Goal: Transaction & Acquisition: Purchase product/service

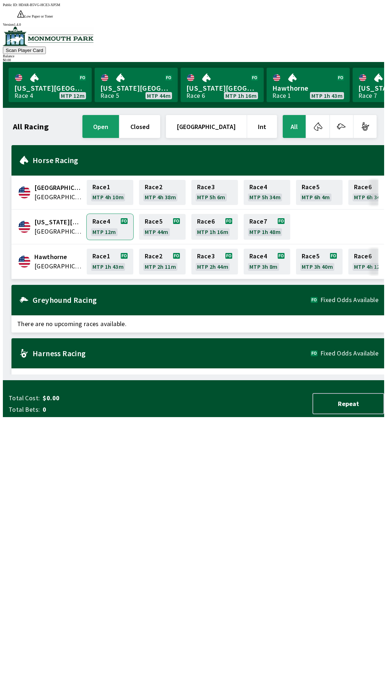
click at [105, 214] on link "Race 4 MTP 12m" at bounding box center [110, 227] width 47 height 26
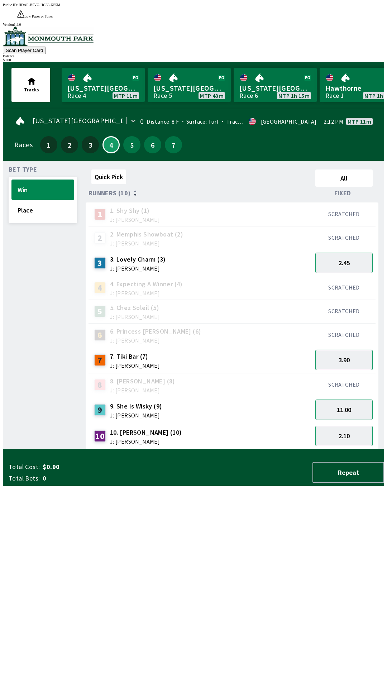
click at [361, 350] on button "3.90" at bounding box center [343, 360] width 57 height 20
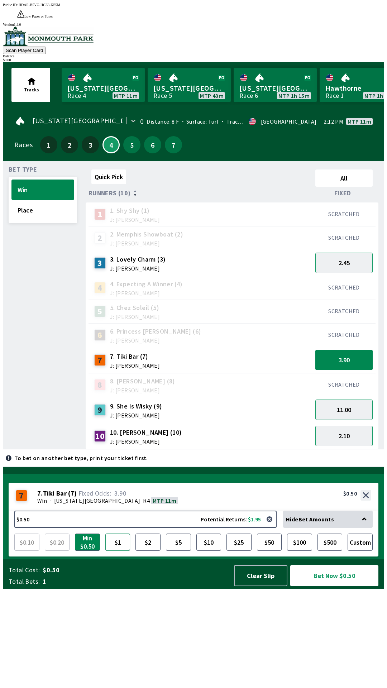
click at [106, 551] on button "$1" at bounding box center [117, 542] width 25 height 17
click at [111, 551] on button "$1" at bounding box center [117, 542] width 25 height 17
click at [355, 586] on button "Bet Now $1.00" at bounding box center [334, 575] width 88 height 21
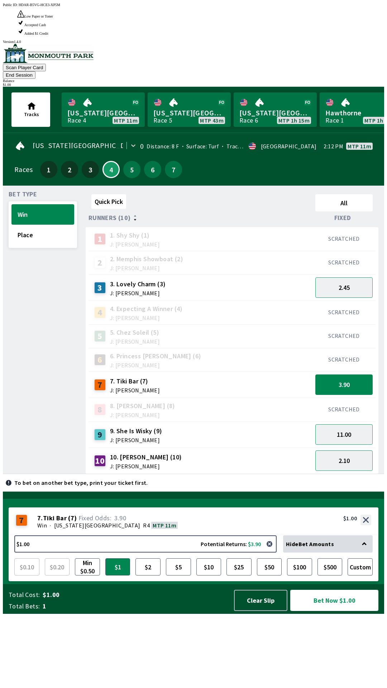
click at [363, 611] on button "Bet Now $1.00" at bounding box center [334, 600] width 88 height 21
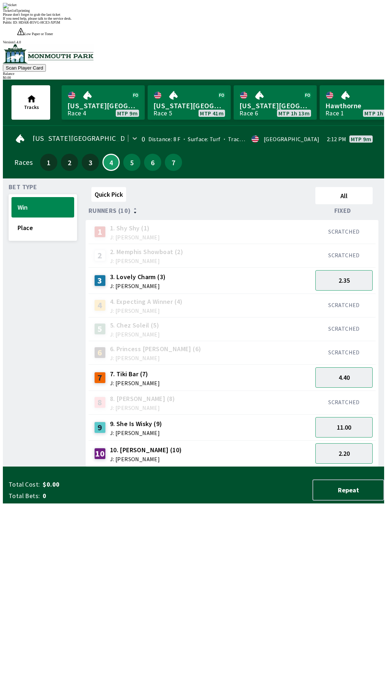
click at [120, 467] on div "Quick Pick All Runners (10) Fixed 1 1. [PERSON_NAME] (1) J: [PERSON_NAME] SCRAT…" at bounding box center [235, 325] width 299 height 283
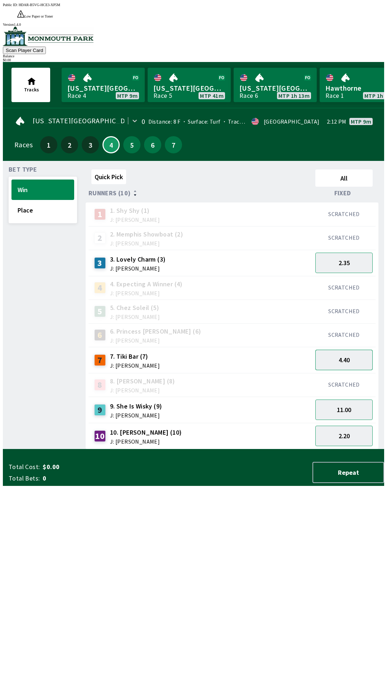
click at [352, 350] on button "4.40" at bounding box center [343, 360] width 57 height 20
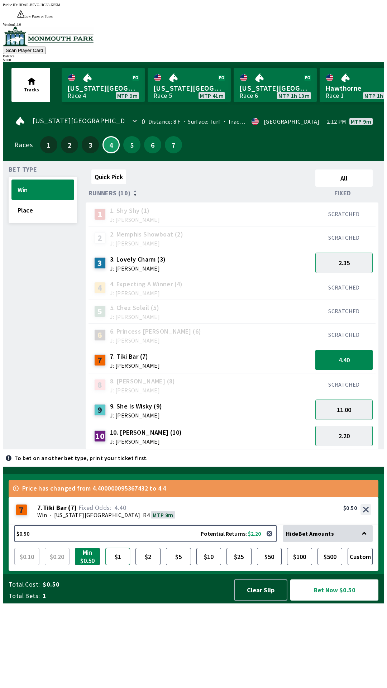
click at [115, 565] on button "$1" at bounding box center [117, 556] width 25 height 17
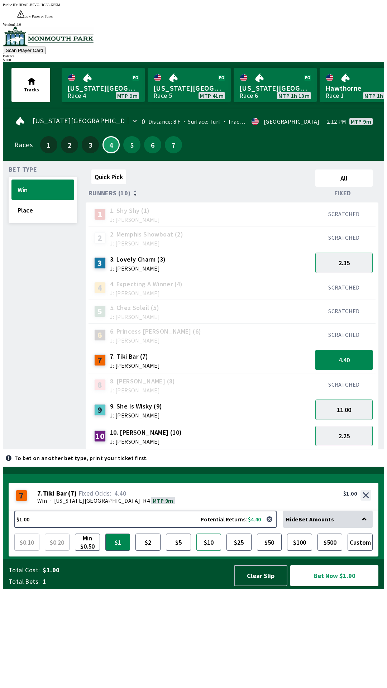
click at [207, 551] on button "$10" at bounding box center [208, 542] width 25 height 17
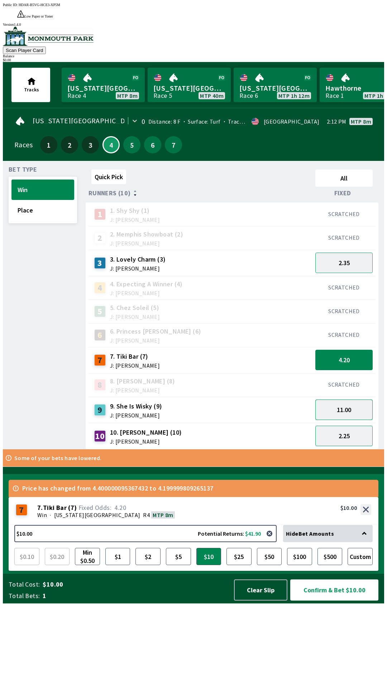
click at [354, 400] on button "11.00" at bounding box center [343, 410] width 57 height 20
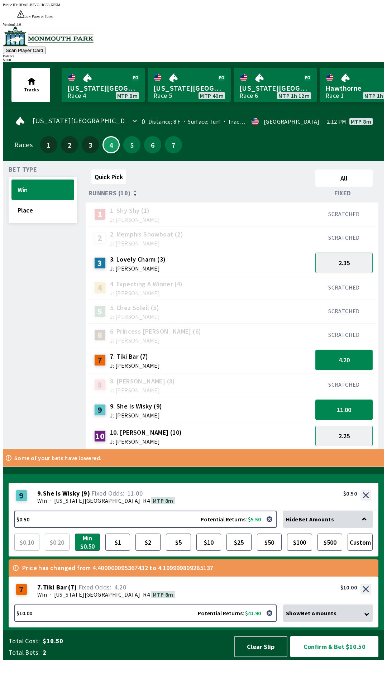
click at [361, 350] on button "4.20" at bounding box center [343, 360] width 57 height 20
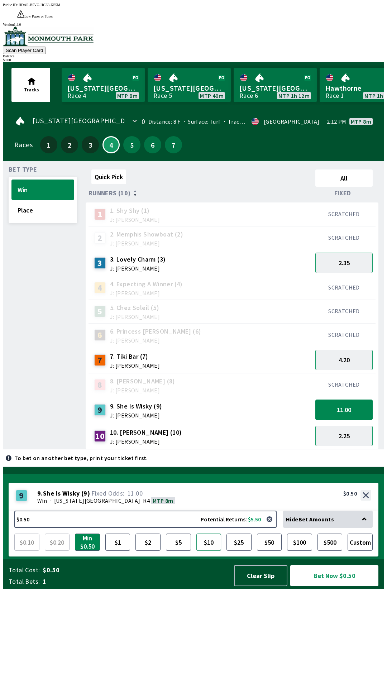
click at [211, 551] on button "$10" at bounding box center [208, 542] width 25 height 17
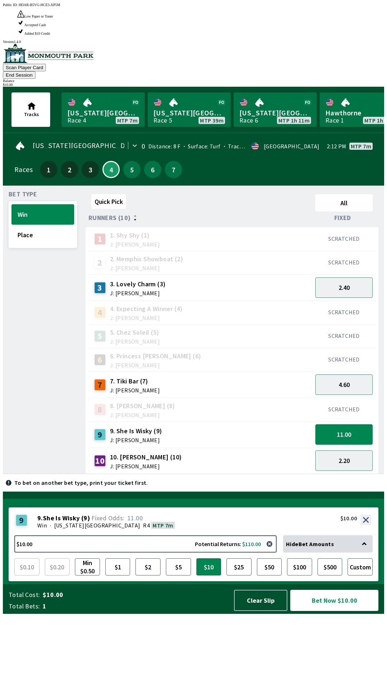
click at [337, 611] on button "Bet Now $10.00" at bounding box center [334, 600] width 88 height 21
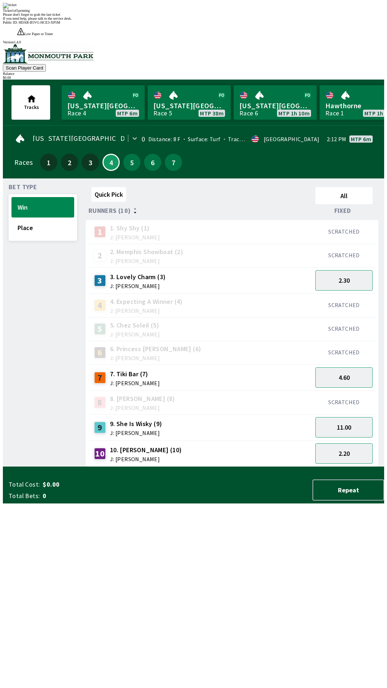
click at [116, 467] on div "Quick Pick All Runners (10) Fixed 1 1. [PERSON_NAME] (1) J: [PERSON_NAME] SCRAT…" at bounding box center [235, 325] width 299 height 283
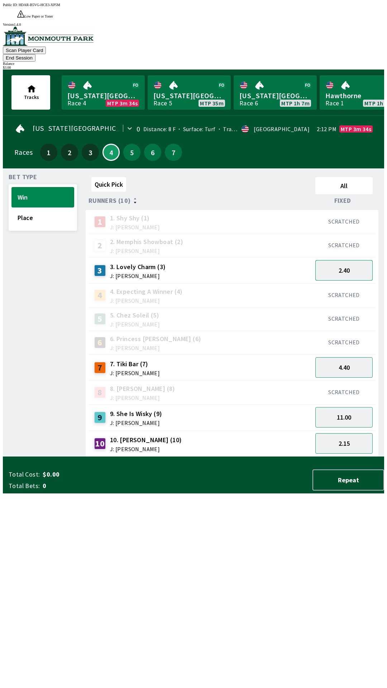
click at [354, 260] on button "2.40" at bounding box center [343, 270] width 57 height 20
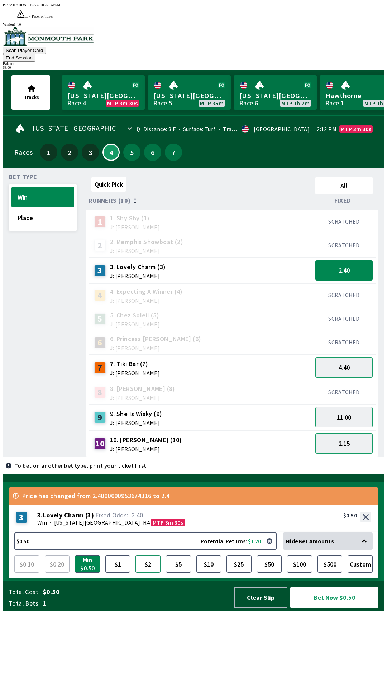
click at [153, 573] on button "$2" at bounding box center [147, 563] width 25 height 17
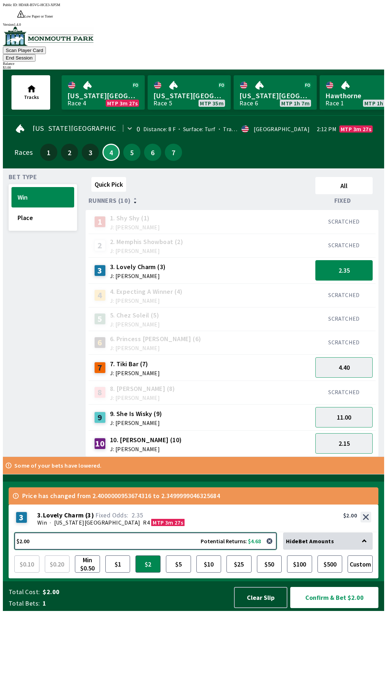
click at [91, 550] on button "$2.00 Potential Returns: $4.68" at bounding box center [145, 541] width 262 height 17
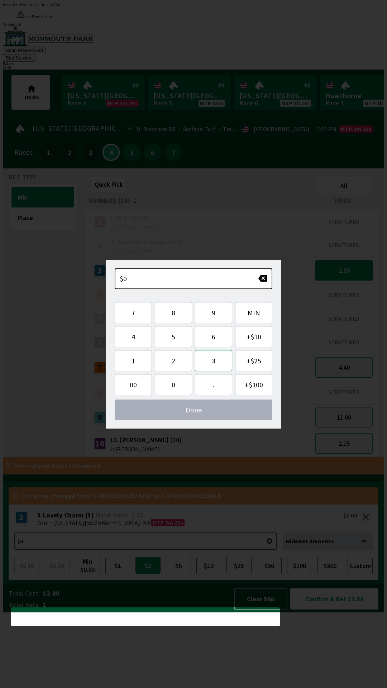
click at [209, 362] on button "3" at bounding box center [213, 360] width 37 height 21
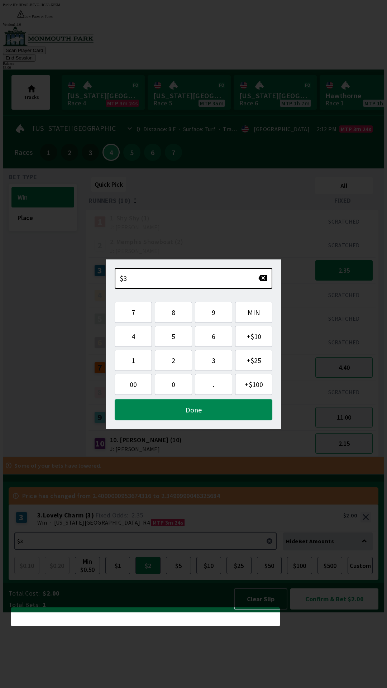
click at [223, 404] on button "Done" at bounding box center [194, 409] width 158 height 21
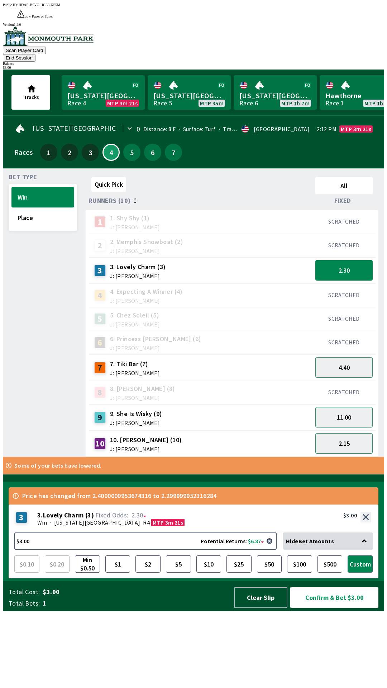
click at [339, 608] on button "Confirm & Bet $3.00" at bounding box center [334, 597] width 88 height 21
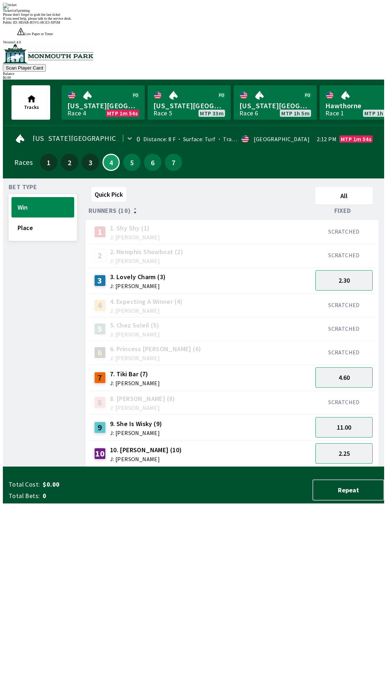
click at [273, 467] on div "Quick Pick All Runners (10) Fixed 1 1. [PERSON_NAME] (1) J: [PERSON_NAME] SCRAT…" at bounding box center [235, 325] width 299 height 283
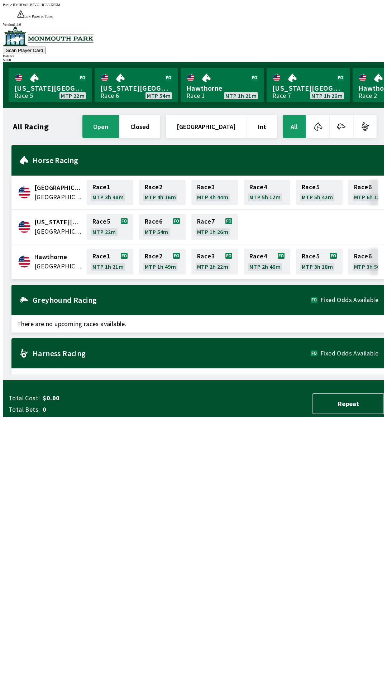
click at [265, 115] on button "Int" at bounding box center [262, 126] width 30 height 23
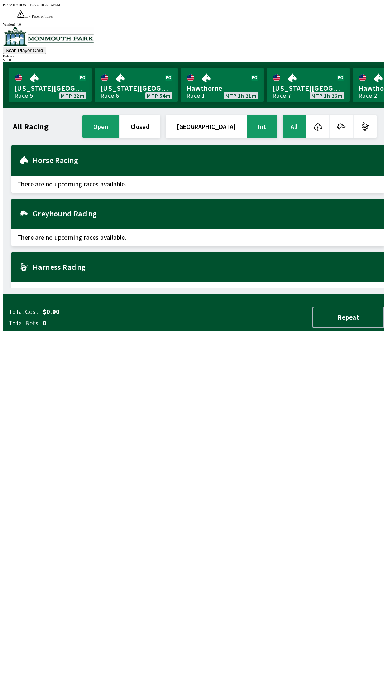
click at [223, 115] on button "[GEOGRAPHIC_DATA]" at bounding box center [206, 126] width 81 height 23
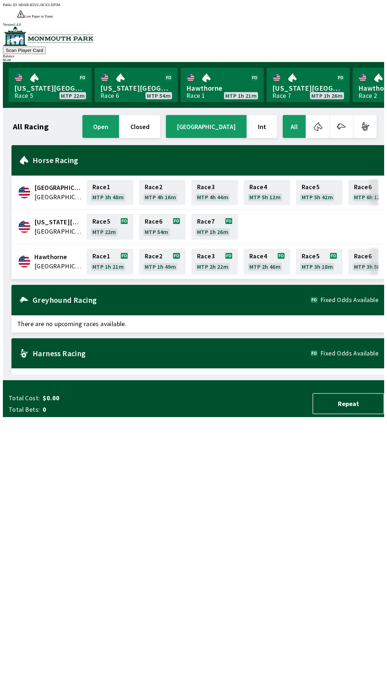
click at [323, 115] on button "button" at bounding box center [317, 126] width 23 height 23
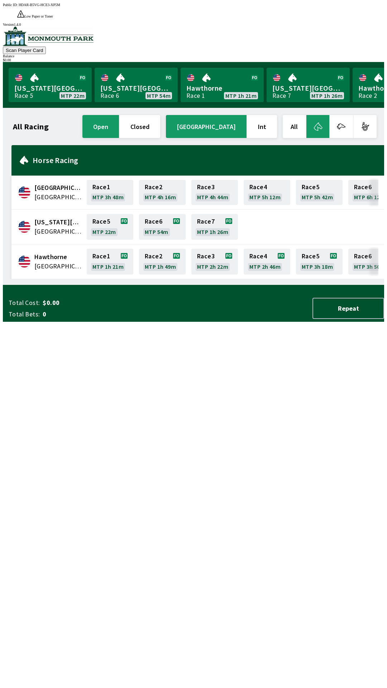
click at [345, 115] on button "button" at bounding box center [341, 126] width 23 height 23
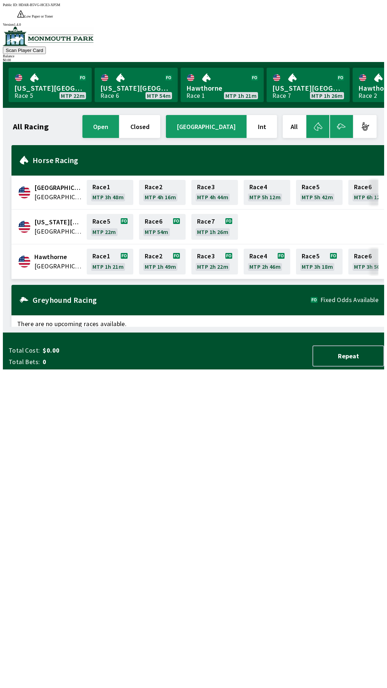
click at [366, 115] on button "button" at bounding box center [365, 126] width 23 height 23
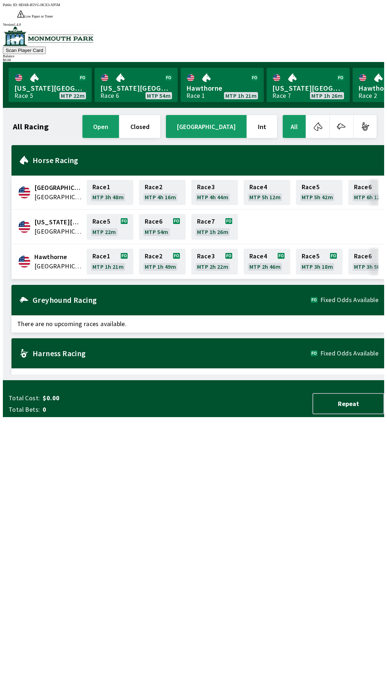
click at [348, 117] on button "button" at bounding box center [341, 126] width 23 height 23
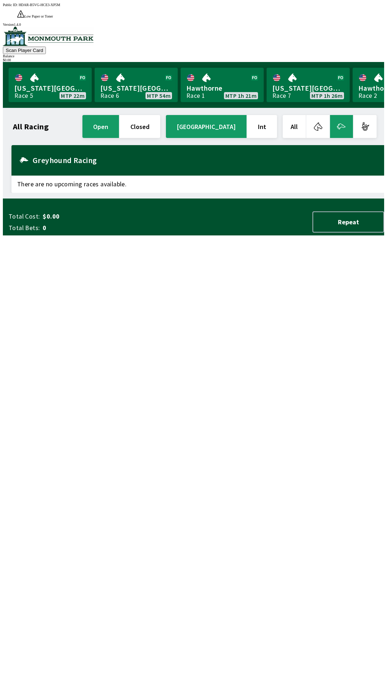
click at [368, 115] on button "button" at bounding box center [365, 126] width 23 height 23
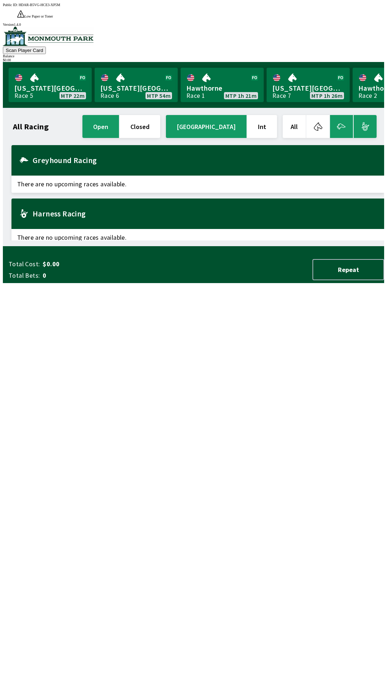
click at [298, 115] on button "All" at bounding box center [294, 126] width 23 height 23
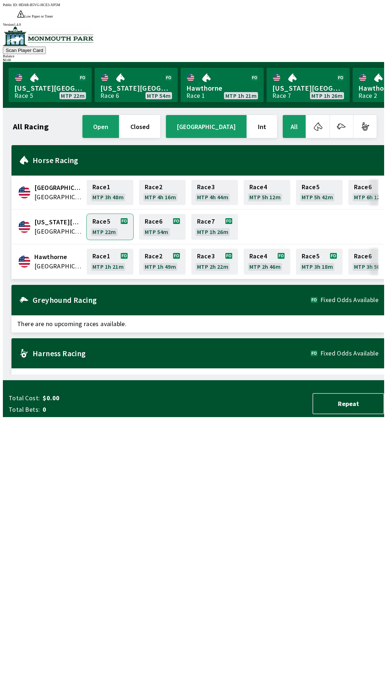
click at [118, 214] on link "Race 5 MTP 22m" at bounding box center [110, 227] width 47 height 26
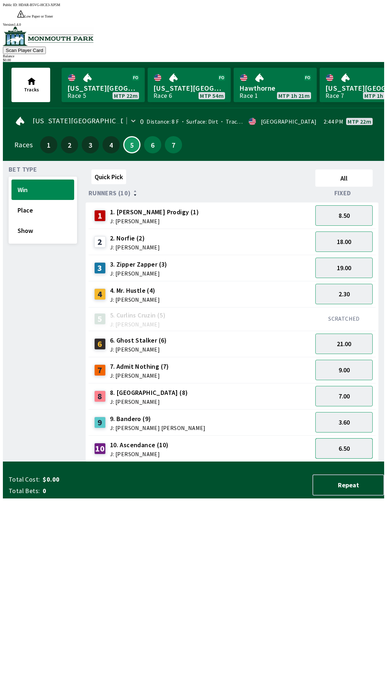
click at [362, 438] on button "6.50" at bounding box center [343, 448] width 57 height 20
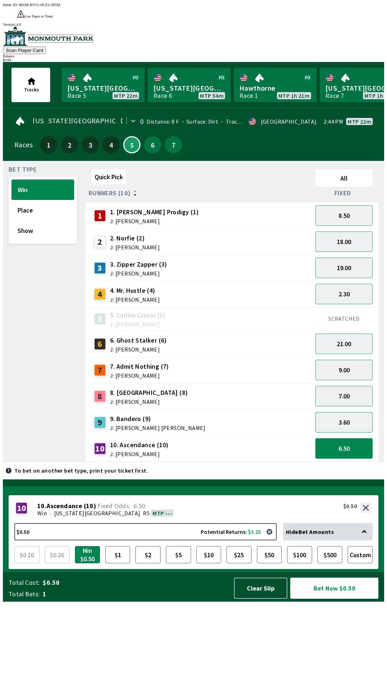
click at [361, 412] on button "3.60" at bounding box center [343, 422] width 57 height 20
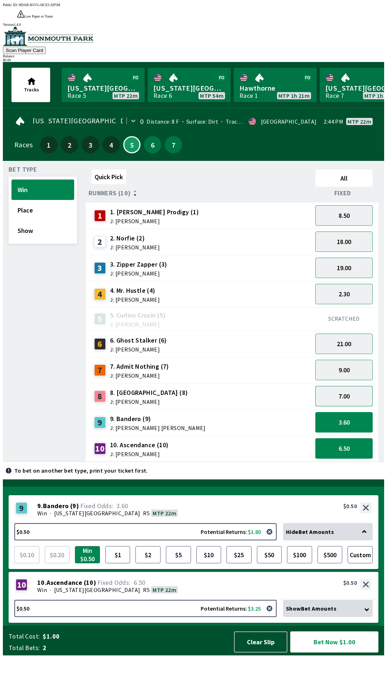
click at [359, 386] on button "7.00" at bounding box center [343, 396] width 57 height 20
click at [358, 361] on button "9.00" at bounding box center [343, 370] width 57 height 20
click at [363, 334] on button "21.00" at bounding box center [343, 344] width 57 height 20
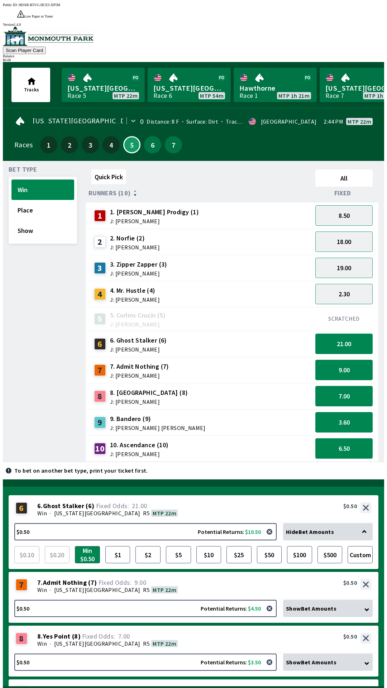
click at [364, 438] on button "6.50" at bounding box center [343, 448] width 57 height 20
click at [362, 412] on button "3.60" at bounding box center [343, 422] width 57 height 20
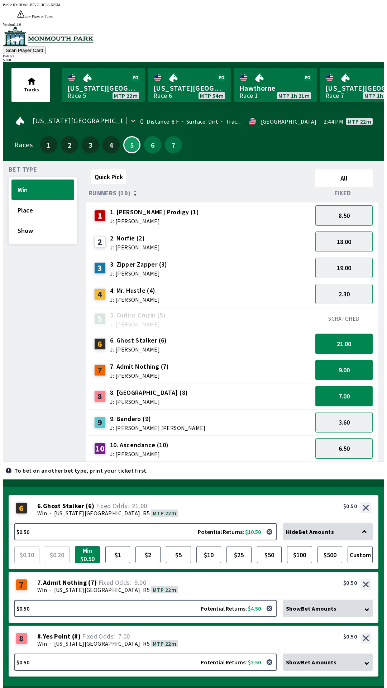
click at [365, 386] on button "7.00" at bounding box center [343, 396] width 57 height 20
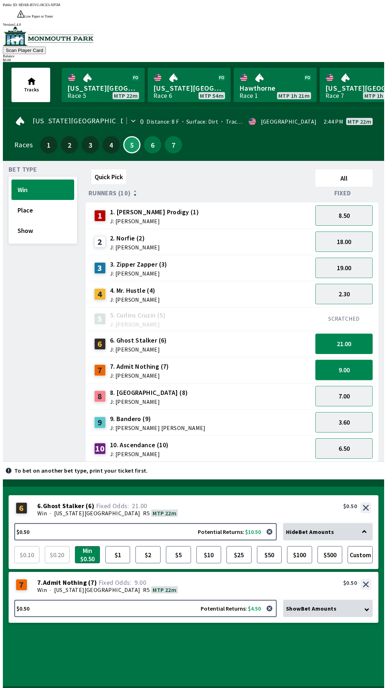
click at [359, 360] on button "9.00" at bounding box center [343, 370] width 57 height 20
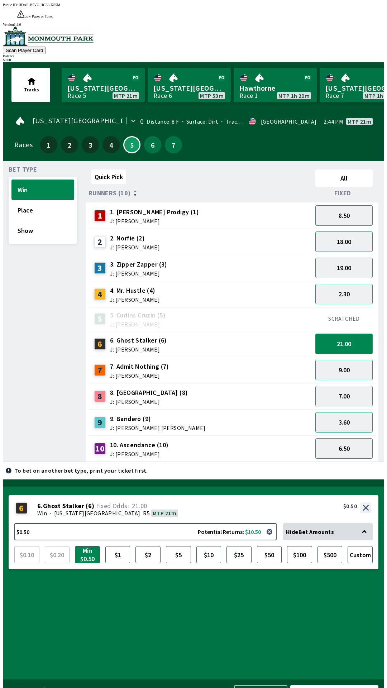
click at [356, 335] on button "21.00" at bounding box center [343, 344] width 57 height 20
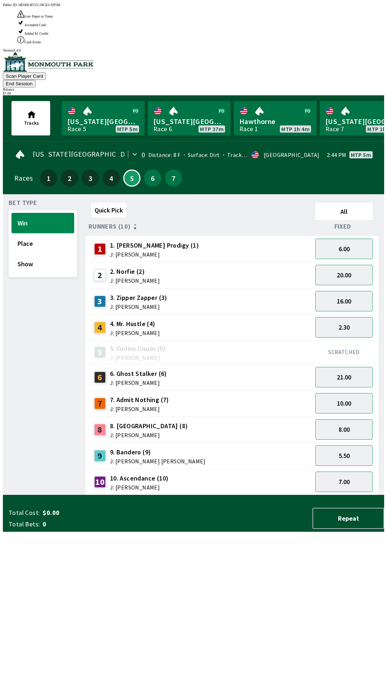
click at [358, 262] on div "20.00" at bounding box center [343, 275] width 63 height 26
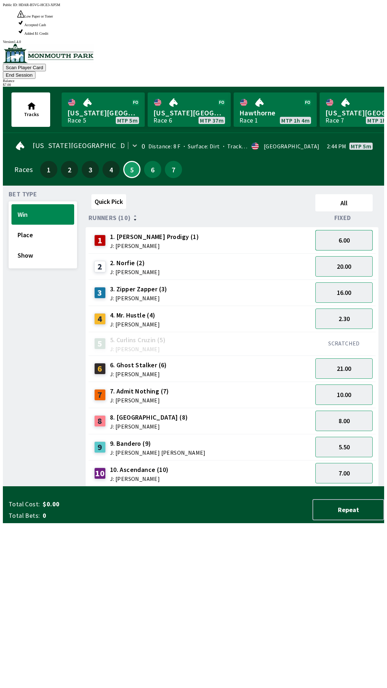
click at [360, 230] on button "6.00" at bounding box center [343, 240] width 57 height 20
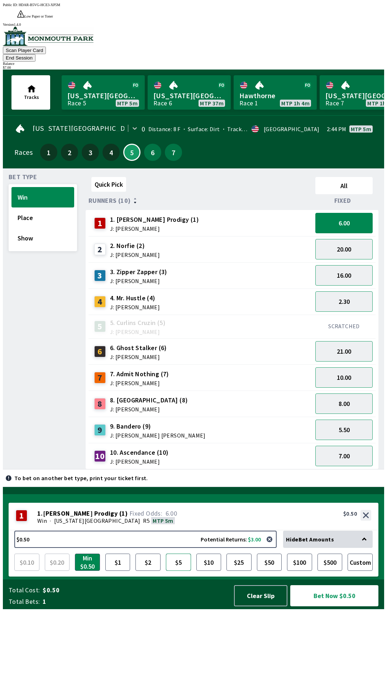
click at [181, 571] on button "$5" at bounding box center [178, 562] width 25 height 17
click at [332, 606] on button "Bet Now $5.00" at bounding box center [334, 595] width 88 height 21
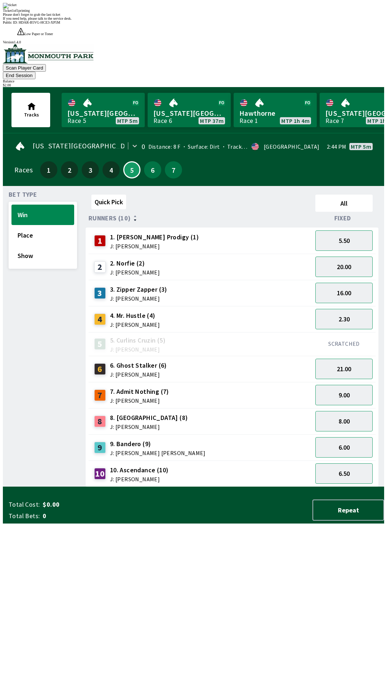
click at [295, 487] on div "Quick Pick All Runners (10) Fixed 1 1. [PERSON_NAME] Prodigy (1) J: [PERSON_NAM…" at bounding box center [235, 339] width 299 height 295
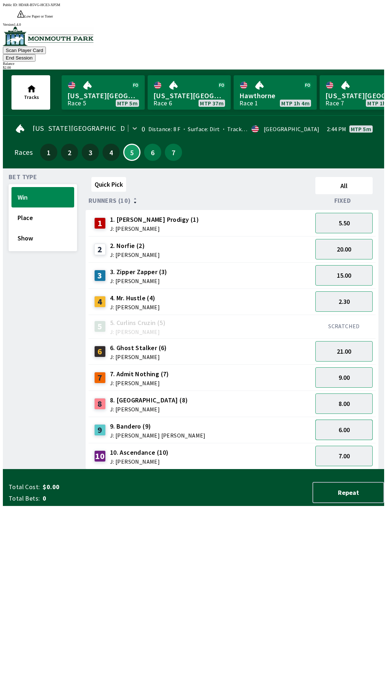
click at [350, 420] on button "6.00" at bounding box center [343, 430] width 57 height 20
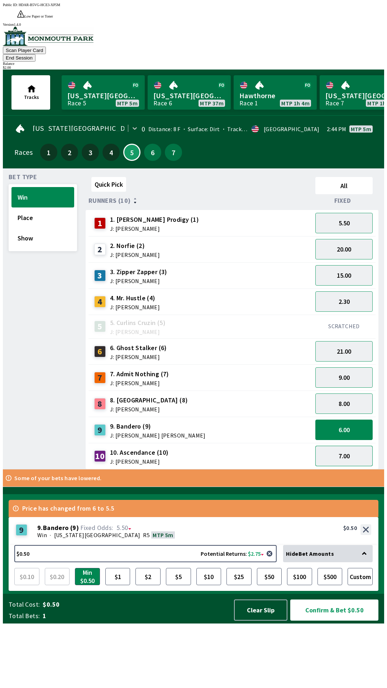
click at [356, 446] on button "7.00" at bounding box center [343, 456] width 57 height 20
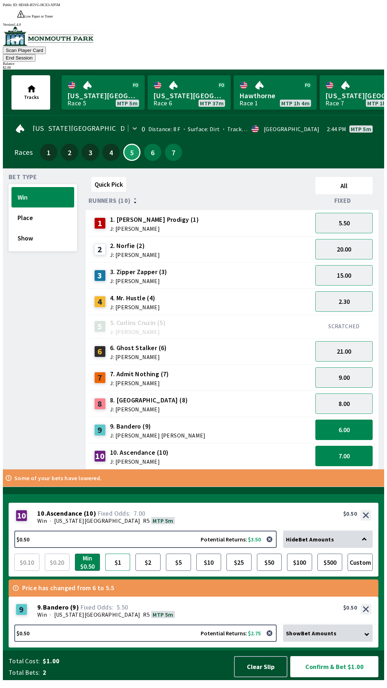
click at [118, 564] on button "$1" at bounding box center [117, 562] width 25 height 17
click at [218, 610] on div "9 9 . Bandero ( 9 ) Win · [US_STATE][GEOGRAPHIC_DATA] MTP 5m 9. Bandero (9) 5.5…" at bounding box center [194, 611] width 370 height 28
click at [224, 600] on div "9 9 . Bandero ( 9 ) Win · [US_STATE][GEOGRAPHIC_DATA] MTP 5m 9. Bandero (9) 5.5…" at bounding box center [194, 611] width 370 height 28
click at [227, 597] on div "9 9 . Bandero ( 9 ) Win · [US_STATE][GEOGRAPHIC_DATA] MTP 5m 9. Bandero (9) 5.5…" at bounding box center [194, 611] width 370 height 28
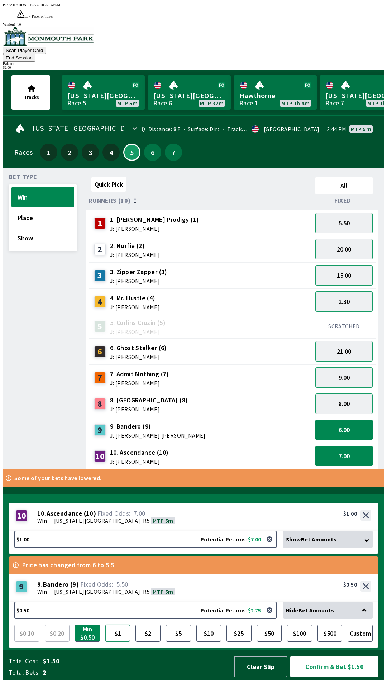
click at [124, 638] on button "$1" at bounding box center [117, 633] width 25 height 17
click at [338, 672] on button "Confirm & Bet $2.00" at bounding box center [334, 666] width 88 height 21
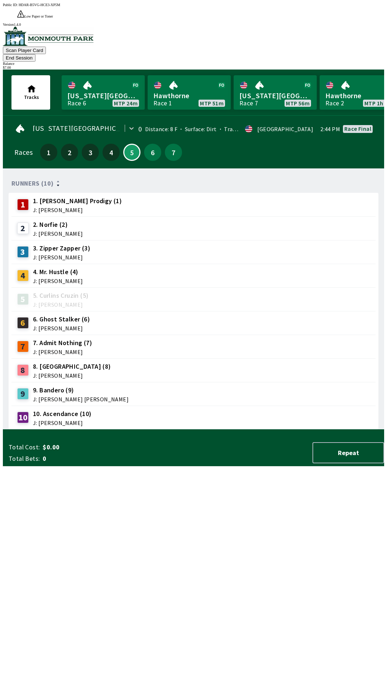
click at [35, 54] on button "End Session" at bounding box center [19, 58] width 33 height 8
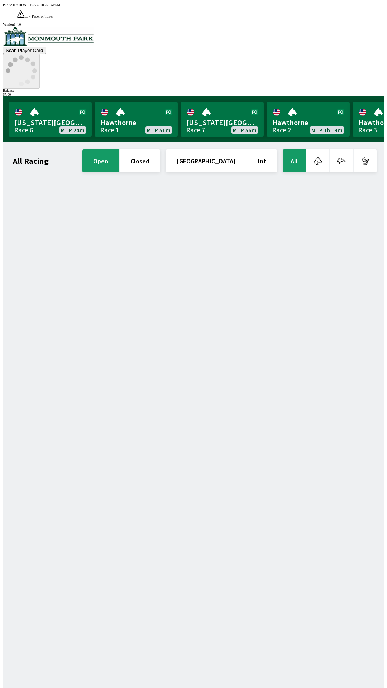
click at [356, 89] on div "Balance" at bounding box center [193, 91] width 381 height 4
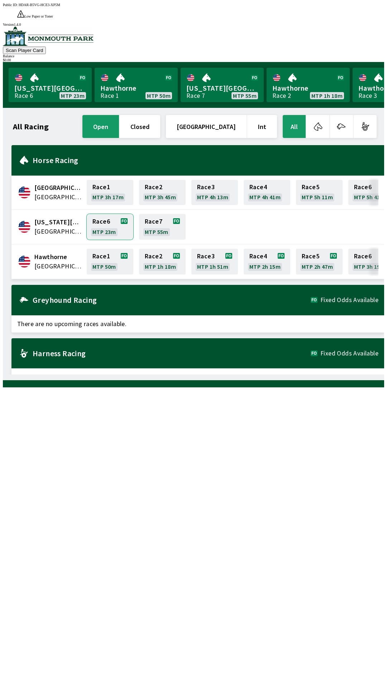
click at [95, 216] on link "Race 6 MTP 23m" at bounding box center [110, 227] width 47 height 26
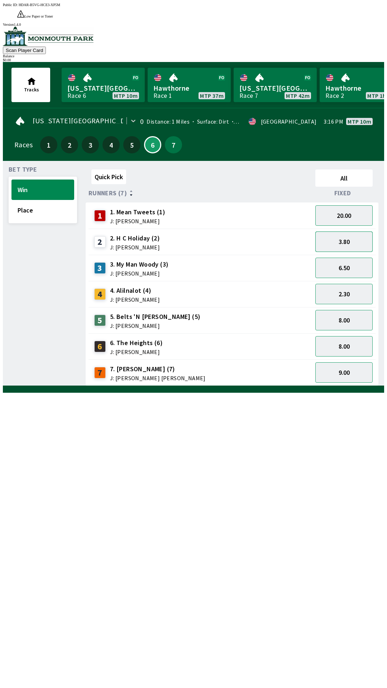
click at [364, 231] on button "3.80" at bounding box center [343, 241] width 57 height 20
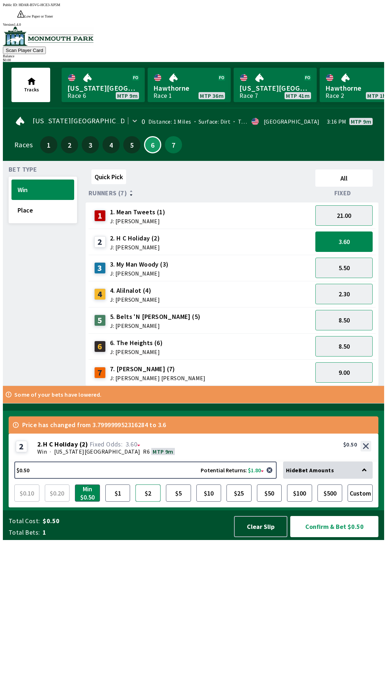
click at [148, 502] on button "$2" at bounding box center [147, 492] width 25 height 17
click at [149, 502] on button "$2" at bounding box center [147, 492] width 25 height 17
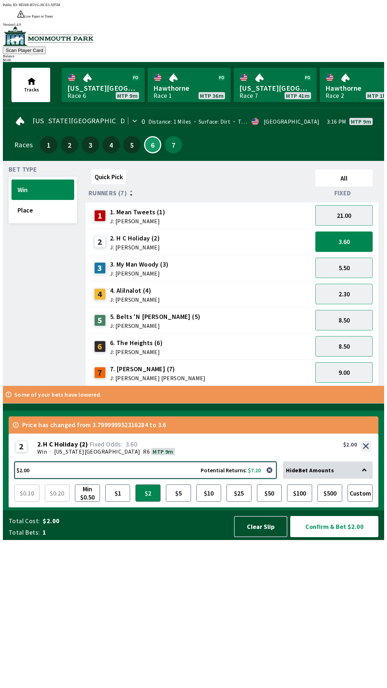
click at [158, 479] on button "$2.00 Potential Returns: $7.20" at bounding box center [145, 470] width 262 height 17
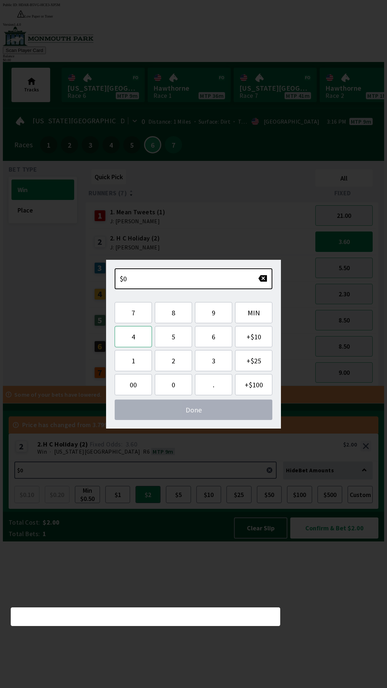
click at [130, 331] on button "4" at bounding box center [133, 336] width 37 height 21
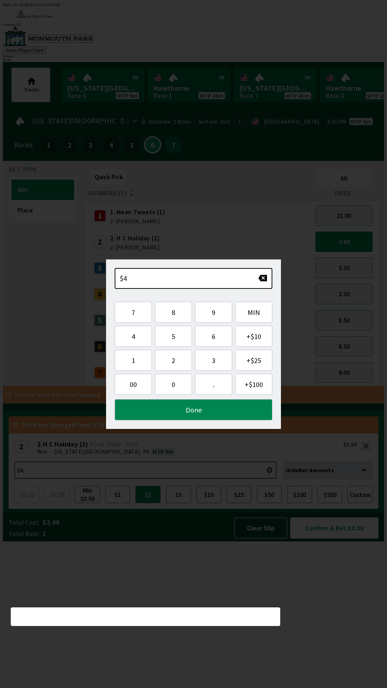
click at [328, 259] on button "5.50" at bounding box center [343, 268] width 57 height 20
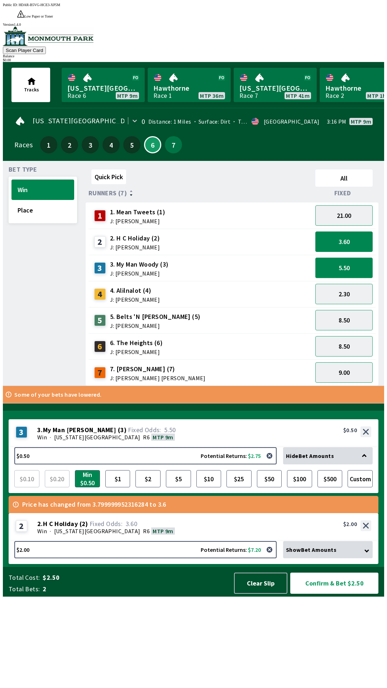
click at [355, 258] on button "5.50" at bounding box center [343, 268] width 57 height 20
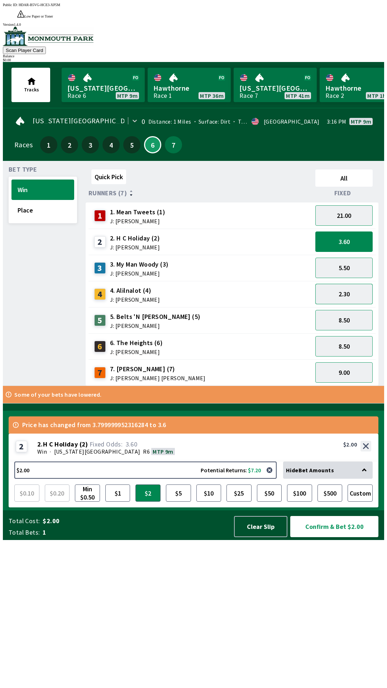
click at [358, 284] on button "2.30" at bounding box center [343, 294] width 57 height 20
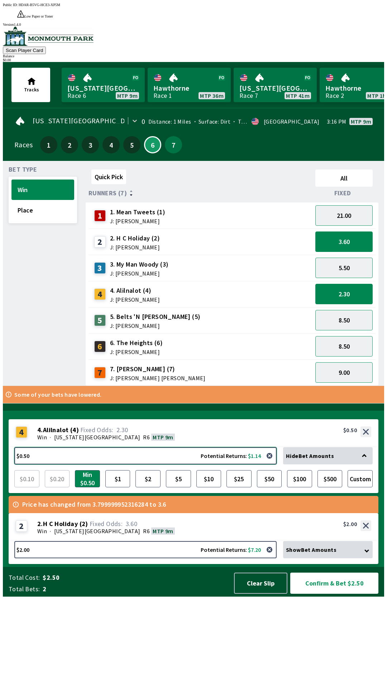
click at [145, 464] on button "$0.50 Potential Returns: $1.14" at bounding box center [145, 455] width 262 height 17
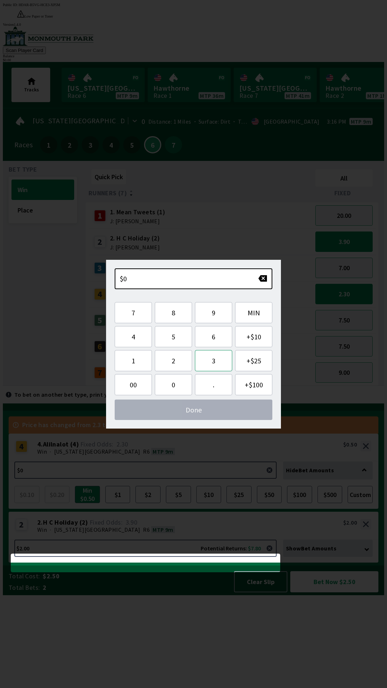
click at [209, 361] on button "3" at bounding box center [213, 360] width 37 height 21
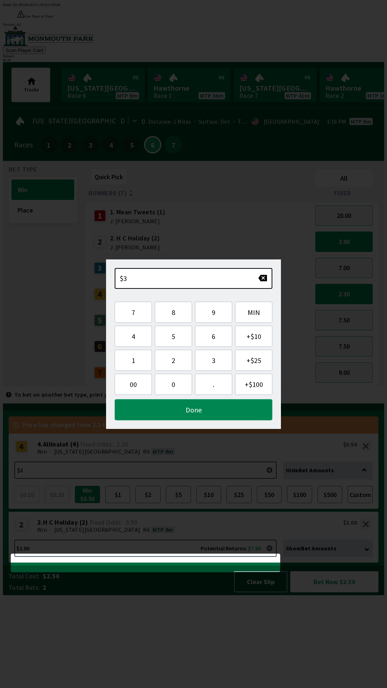
click at [231, 419] on button "Done" at bounding box center [194, 409] width 158 height 21
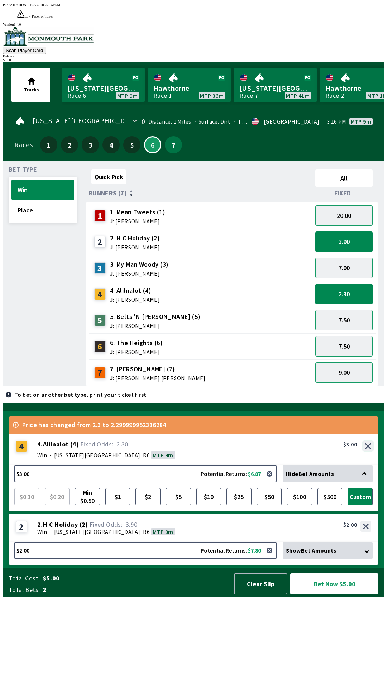
click at [368, 452] on button "button" at bounding box center [368, 446] width 11 height 11
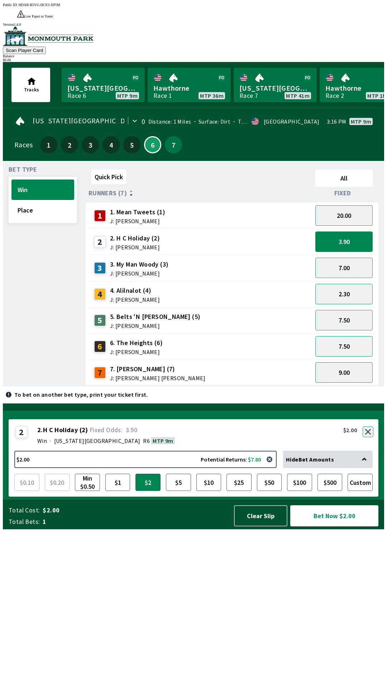
click at [369, 437] on button "button" at bounding box center [368, 431] width 11 height 11
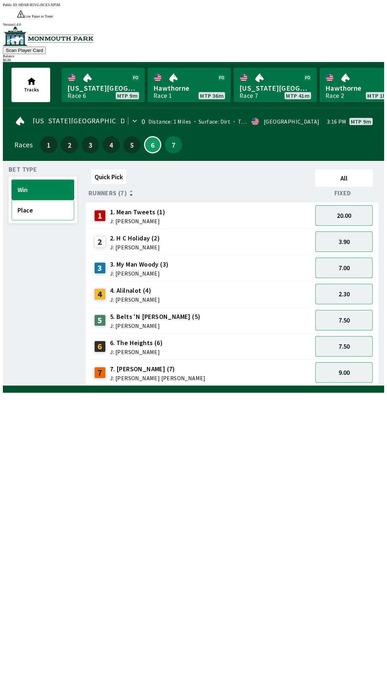
click at [25, 204] on button "Place" at bounding box center [42, 210] width 63 height 20
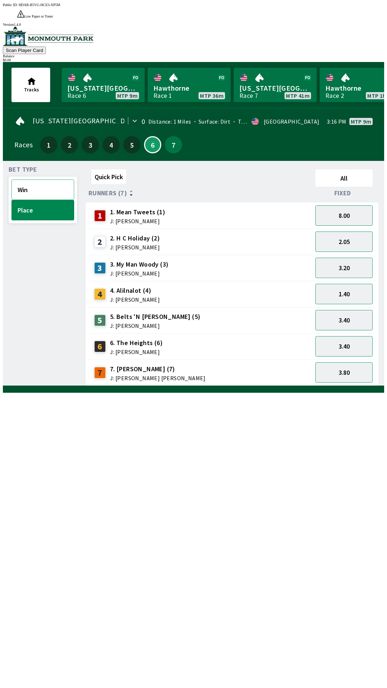
click at [46, 180] on button "Win" at bounding box center [42, 190] width 63 height 20
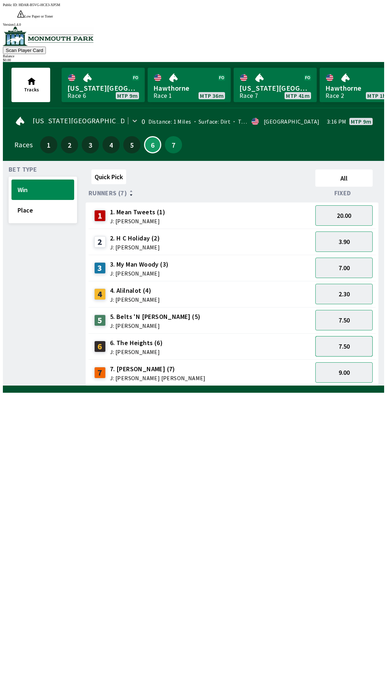
click at [352, 336] on button "7.50" at bounding box center [343, 346] width 57 height 20
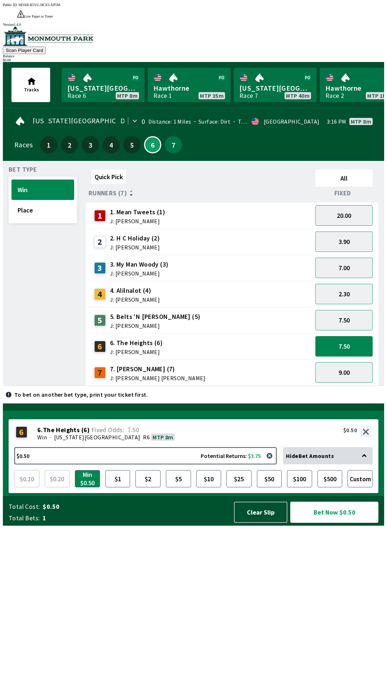
click at [330, 523] on button "Bet Now $0.50" at bounding box center [334, 512] width 88 height 21
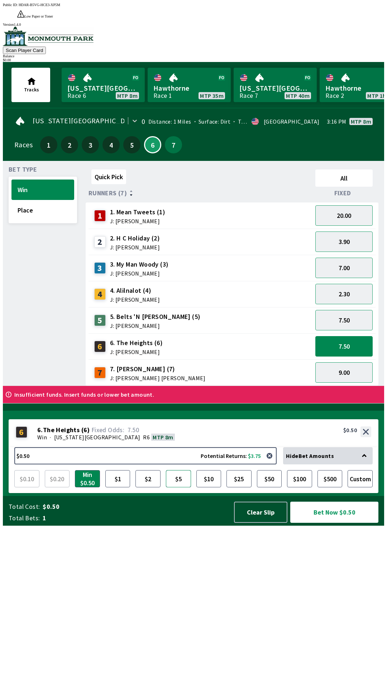
click at [180, 487] on button "$5" at bounding box center [178, 478] width 25 height 17
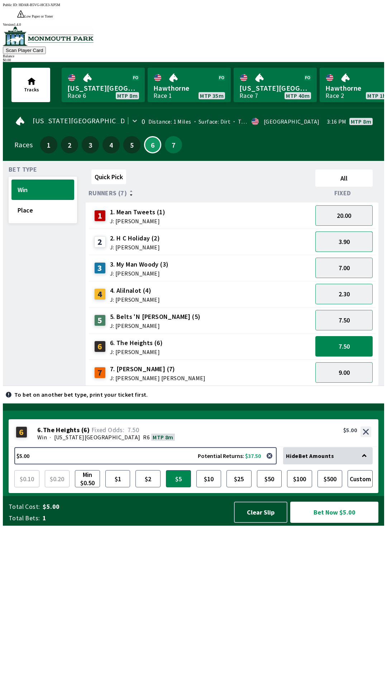
click at [351, 231] on button "3.90" at bounding box center [343, 241] width 57 height 20
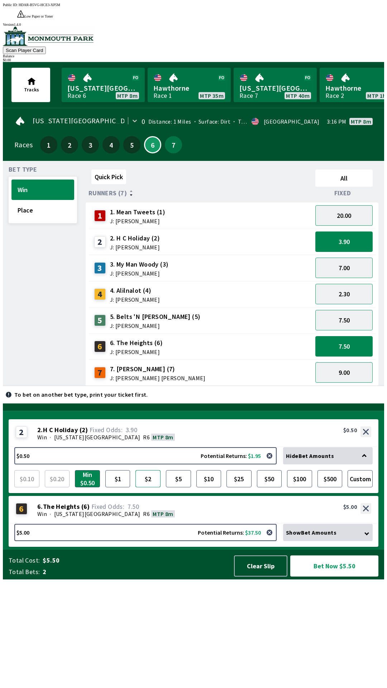
click at [150, 487] on button "$2" at bounding box center [147, 478] width 25 height 17
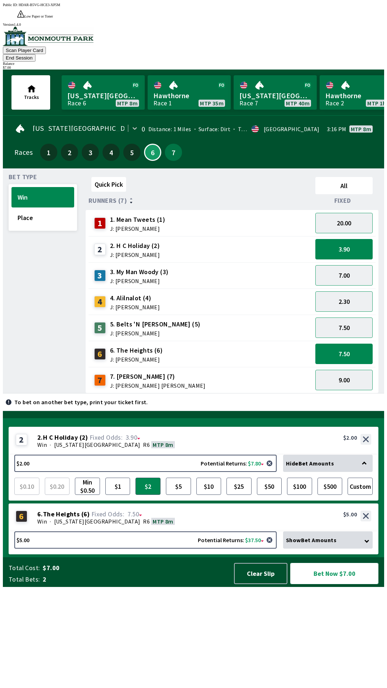
click at [339, 584] on button "Bet Now $7.00" at bounding box center [334, 573] width 88 height 21
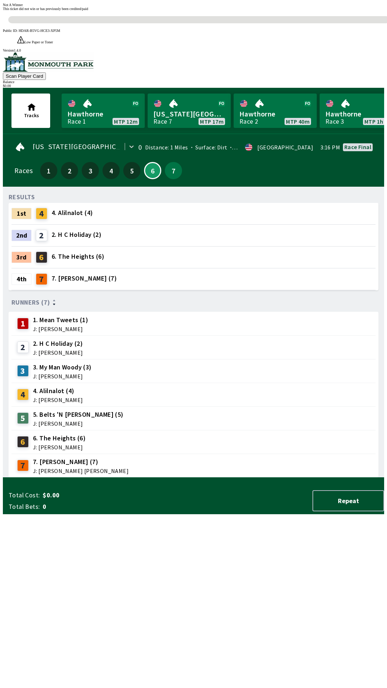
click at [164, 473] on div "RESULTS 1st 4 4. Alilnalot (4) 2nd 2 2. H C Holiday (2) 3rd 6 6. The Heights (6…" at bounding box center [197, 334] width 376 height 285
